Goal: Task Accomplishment & Management: Use online tool/utility

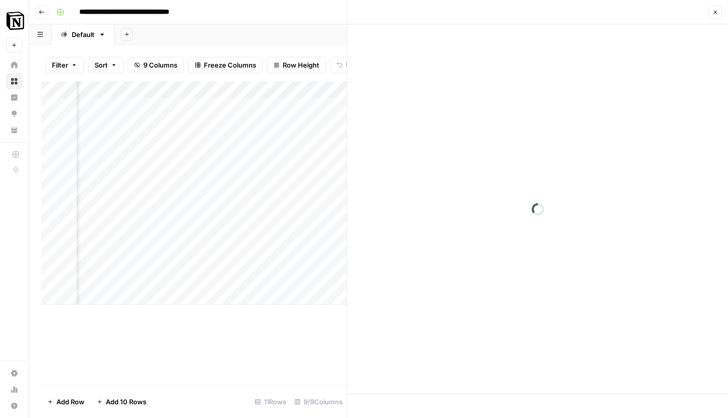
scroll to position [0, 697]
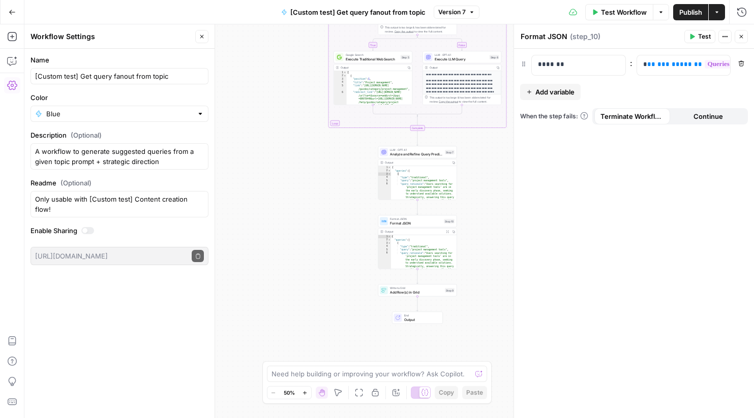
click at [260, 78] on div "true false Workflow Set Inputs Inputs LLM · GPT-4.1 Prompt LLM Step 1 Output Co…" at bounding box center [388, 221] width 729 height 394
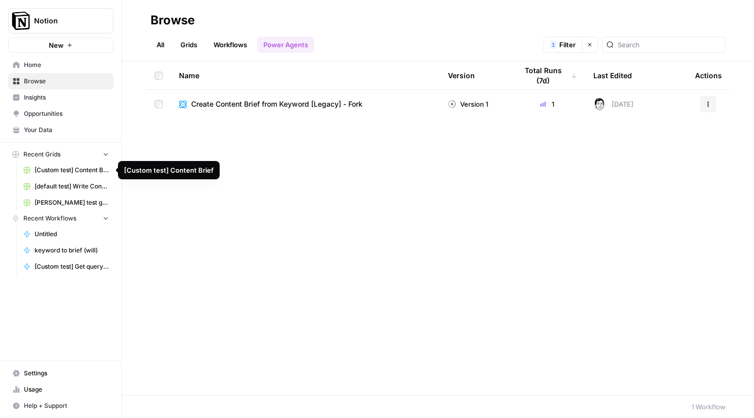
click at [57, 168] on span "[Custom test] Content Brief" at bounding box center [72, 170] width 74 height 9
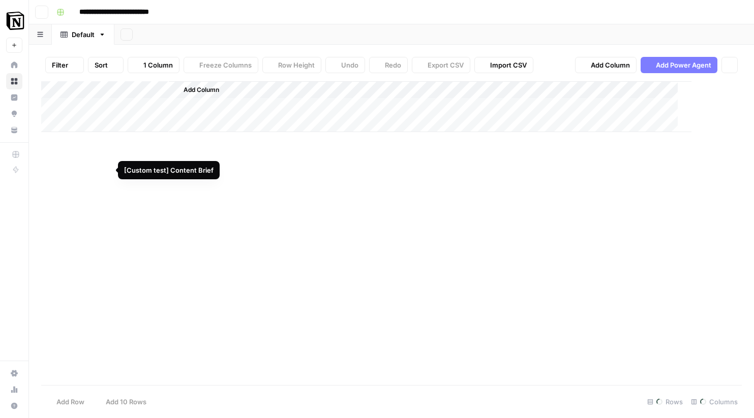
type input "**********"
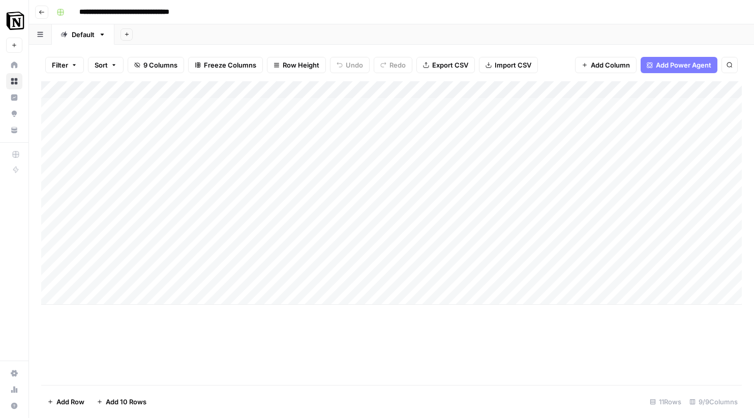
click at [288, 109] on div "Add Column" at bounding box center [391, 193] width 700 height 224
click at [293, 108] on div "Add Column" at bounding box center [391, 193] width 700 height 224
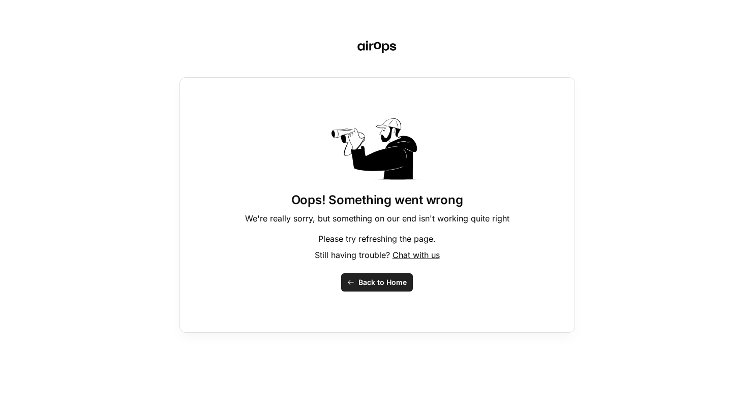
click at [363, 282] on span "Back to Home" at bounding box center [382, 283] width 48 height 10
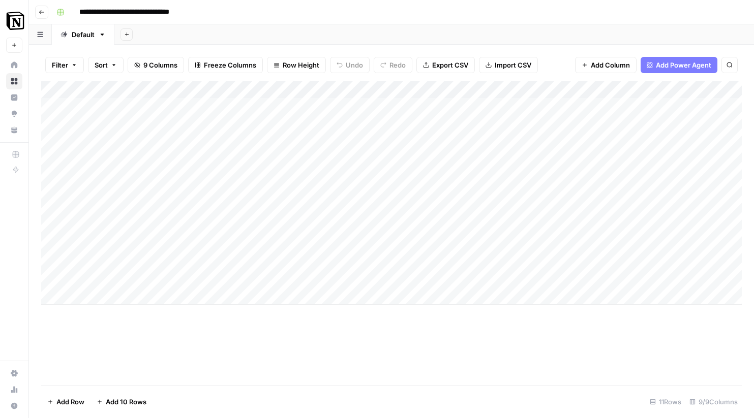
click at [250, 104] on div "Add Column" at bounding box center [391, 193] width 700 height 224
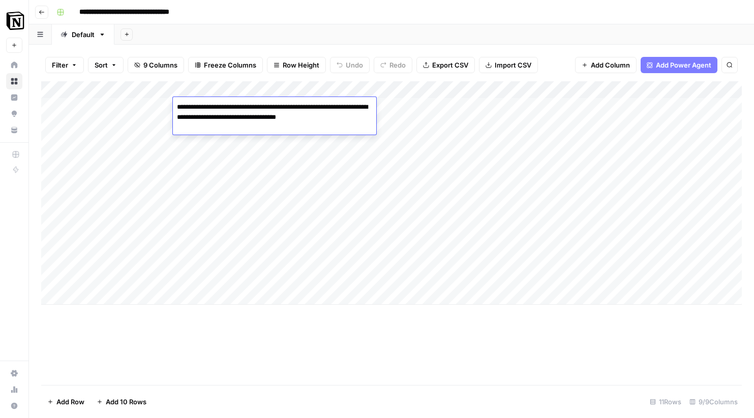
click at [417, 336] on div "Add Column" at bounding box center [391, 233] width 700 height 304
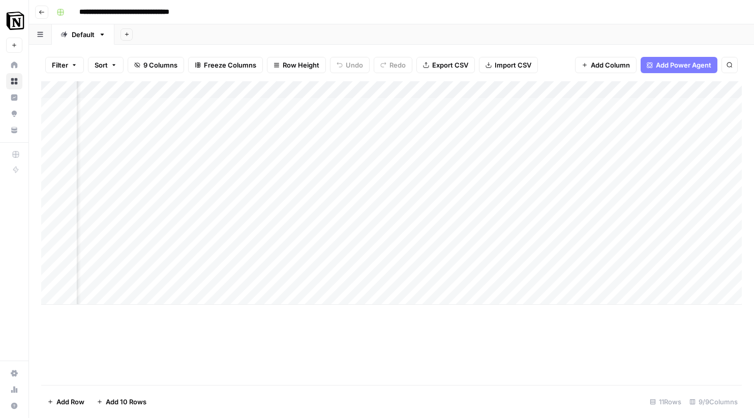
scroll to position [0, 549]
click at [364, 123] on div "Add Column" at bounding box center [391, 193] width 700 height 224
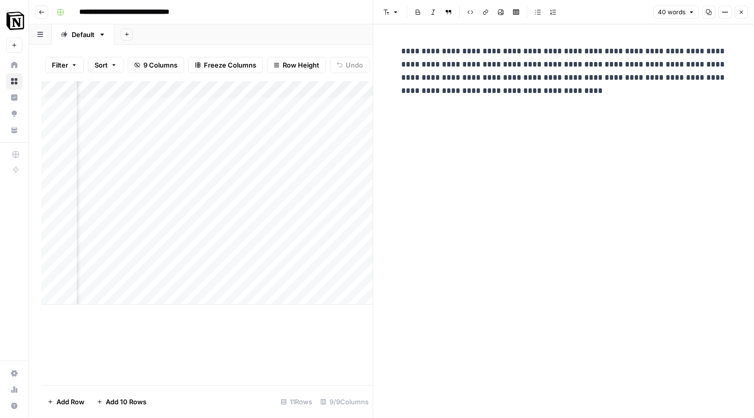
click at [333, 161] on div "Add Column" at bounding box center [206, 193] width 331 height 224
click at [744, 12] on button "Close" at bounding box center [741, 12] width 13 height 13
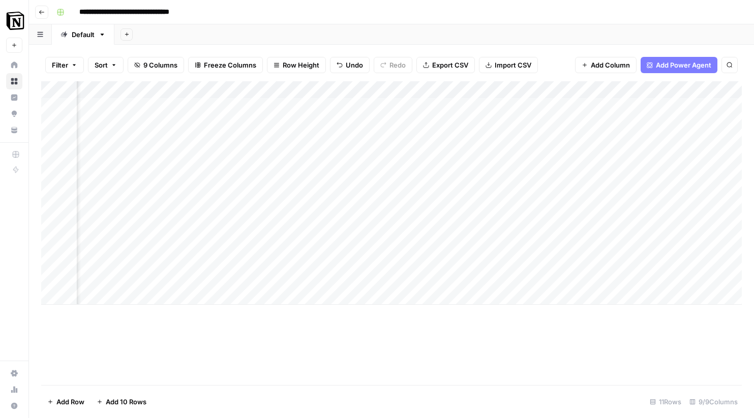
click at [419, 368] on div "Add Column" at bounding box center [391, 233] width 700 height 304
click at [341, 159] on div "Add Column" at bounding box center [391, 193] width 700 height 224
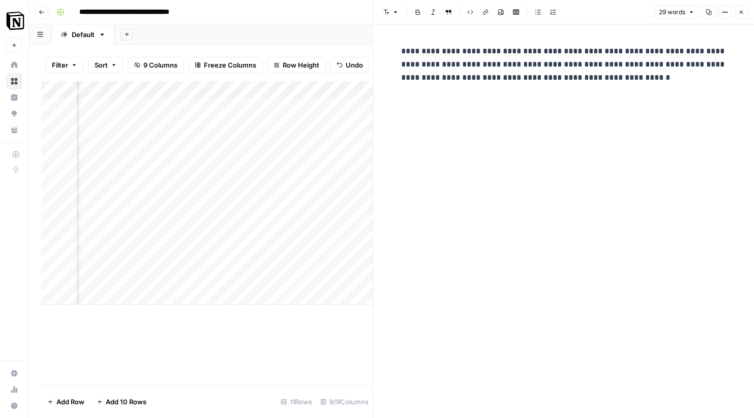
click at [743, 10] on icon "button" at bounding box center [741, 12] width 6 height 6
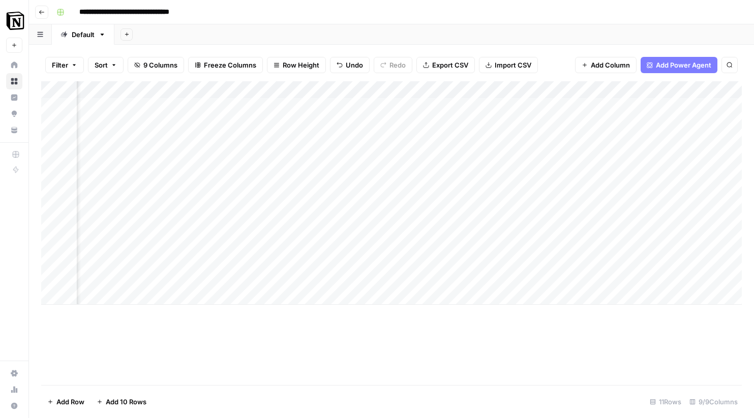
click at [312, 176] on div "Add Column" at bounding box center [391, 193] width 700 height 224
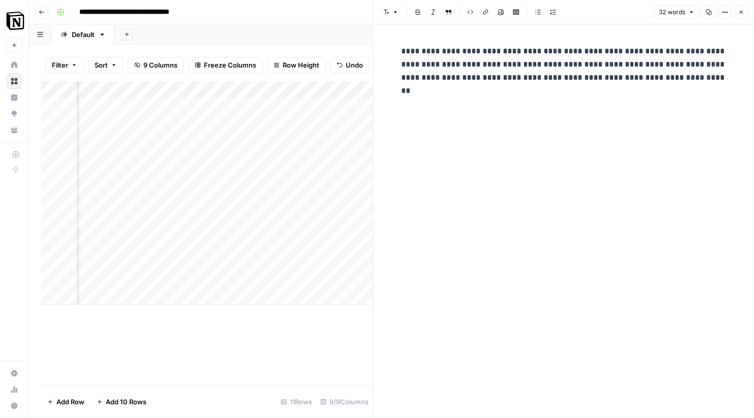
click at [743, 9] on button "Close" at bounding box center [741, 12] width 13 height 13
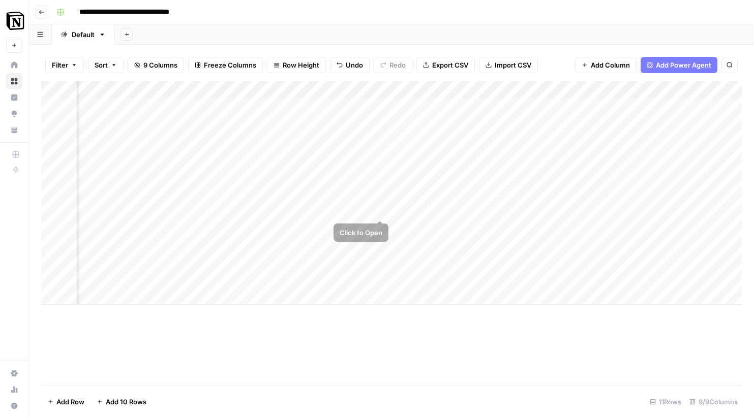
click at [347, 209] on div "Add Column" at bounding box center [391, 193] width 700 height 224
click at [380, 210] on div "Add Column" at bounding box center [391, 193] width 700 height 224
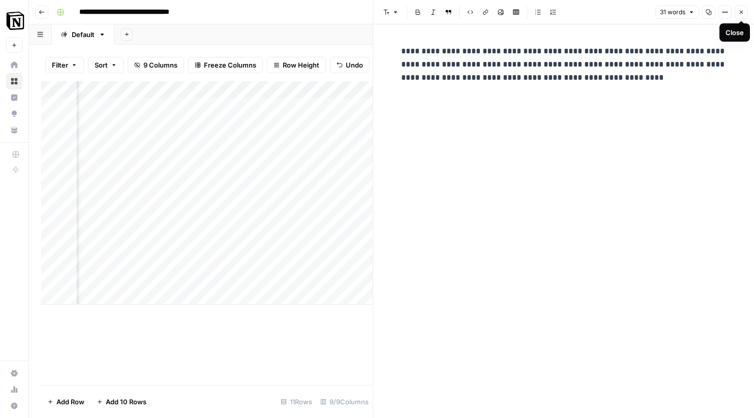
click at [736, 13] on button "Close" at bounding box center [741, 12] width 13 height 13
click at [741, 12] on icon "button" at bounding box center [742, 13] width 4 height 4
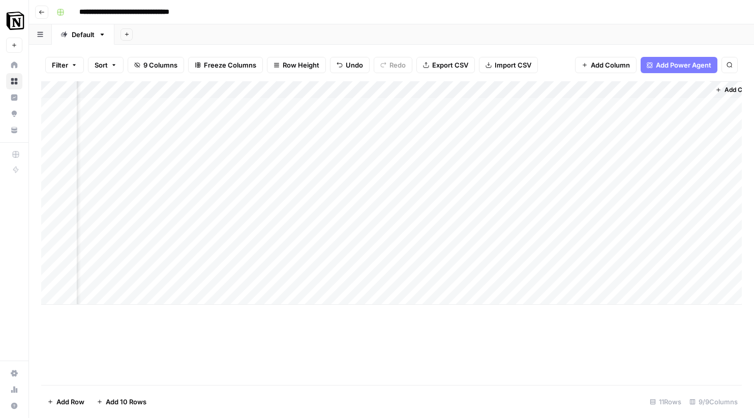
scroll to position [0, 683]
click at [660, 121] on div "Add Column" at bounding box center [391, 193] width 700 height 224
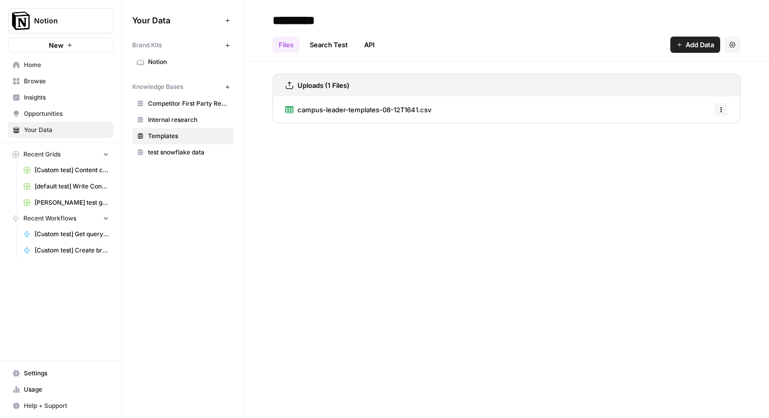
click at [38, 375] on span "Settings" at bounding box center [66, 373] width 85 height 9
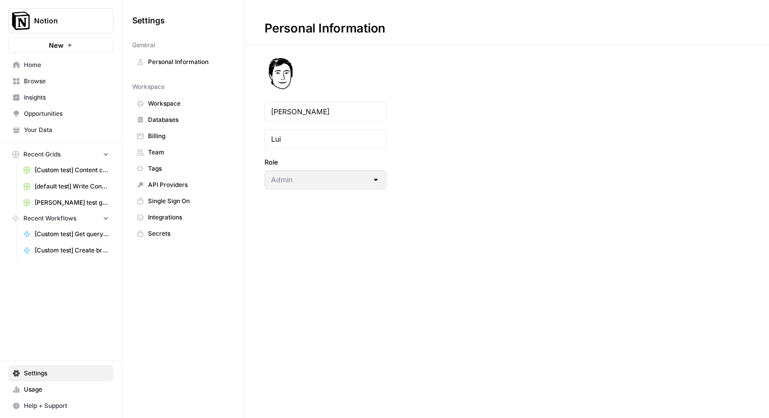
click at [164, 156] on span "Team" at bounding box center [188, 152] width 81 height 9
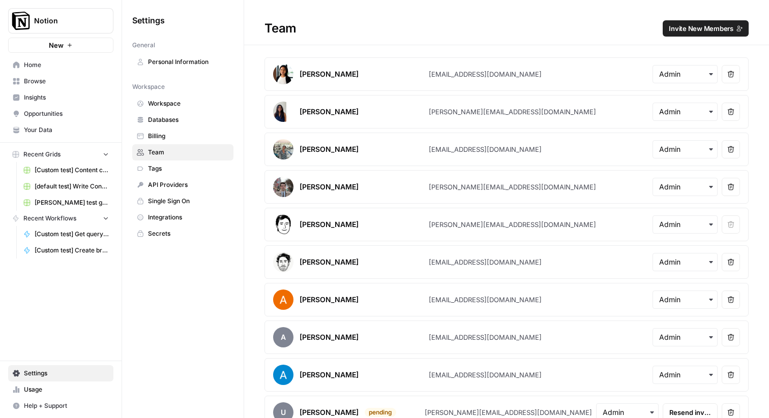
click at [375, 26] on div "Team Invite New Members" at bounding box center [506, 28] width 525 height 16
click at [524, 340] on article "A Andrew Gori agori@makenotion.com Remove user" at bounding box center [506, 338] width 484 height 34
click at [551, 338] on article "A Andrew Gori agori@makenotion.com Remove user" at bounding box center [506, 338] width 484 height 34
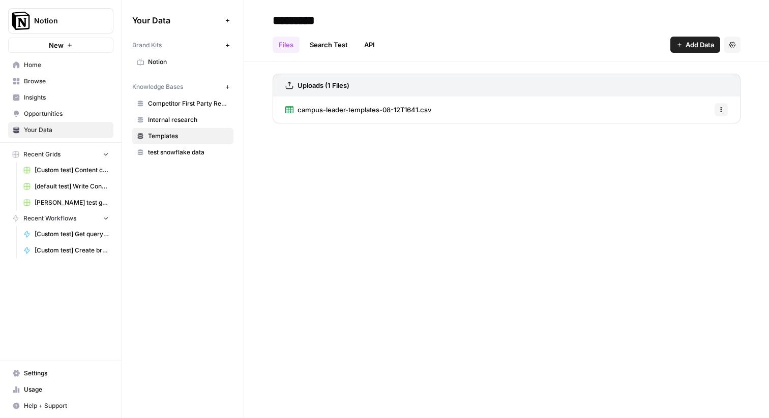
click at [77, 233] on span "[Custom test] Get query fanout from topic" at bounding box center [72, 234] width 74 height 9
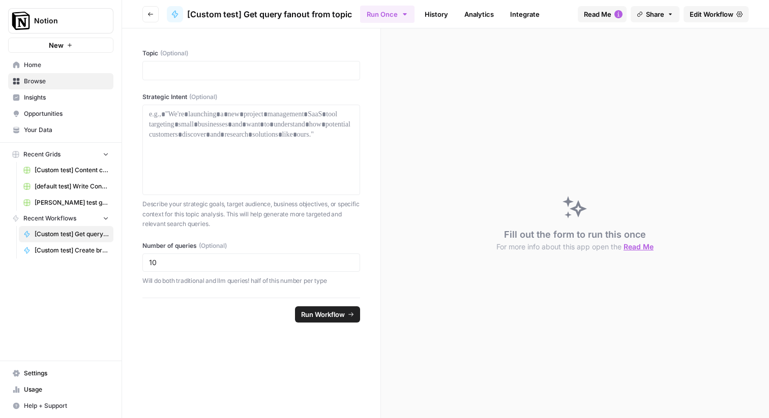
click at [700, 8] on link "Edit Workflow" at bounding box center [715, 14] width 65 height 16
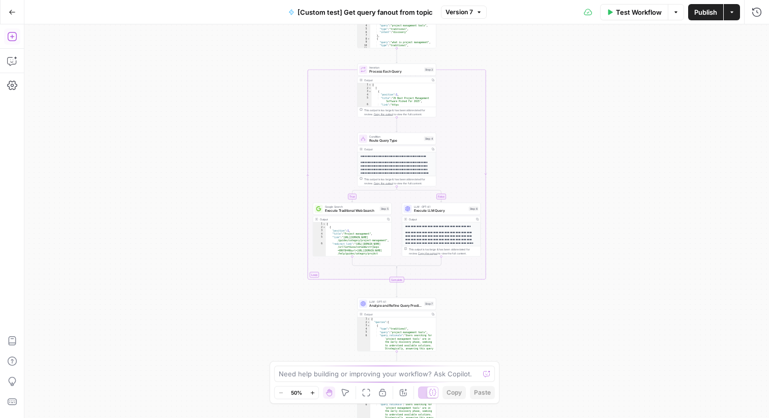
click at [13, 40] on icon "button" at bounding box center [12, 37] width 10 height 10
